Goal: Transaction & Acquisition: Subscribe to service/newsletter

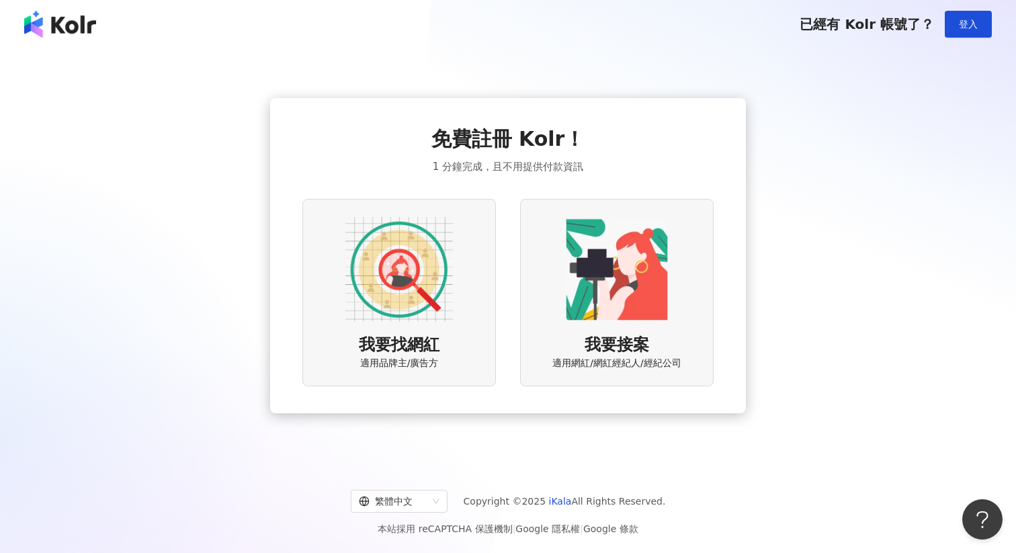
click at [392, 281] on img at bounding box center [399, 270] width 108 height 108
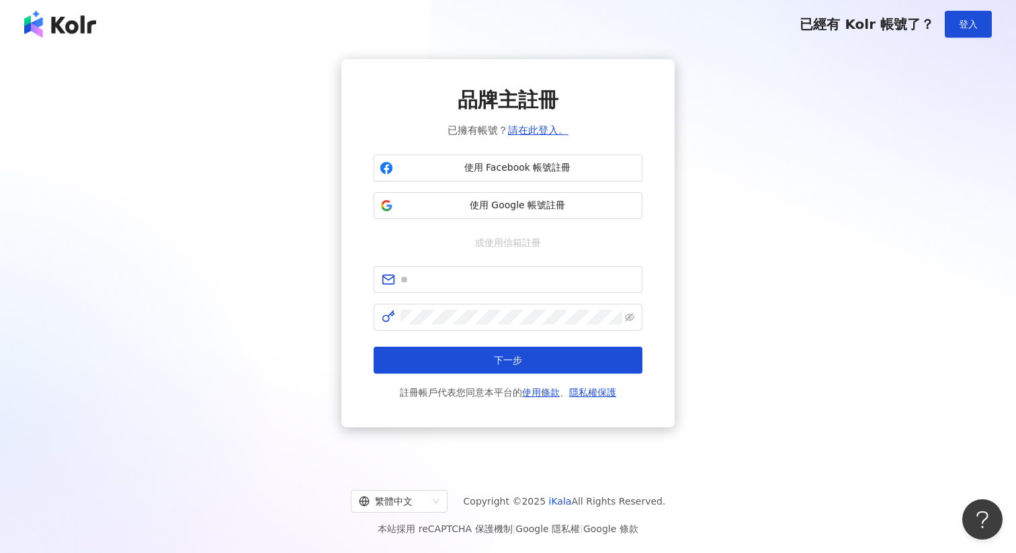
click at [270, 280] on div "品牌主註冊 已擁有帳號？ 請在此登入。 使用 Facebook 帳號註冊 使用 Google 帳號註冊 或使用信箱註冊 下一步 註冊帳戶代表您同意本平台的 使…" at bounding box center [508, 243] width 984 height 368
